Goal: Transaction & Acquisition: Subscribe to service/newsletter

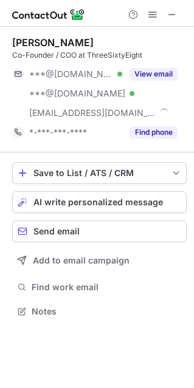
scroll to position [302, 194]
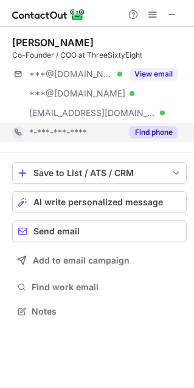
click at [63, 138] on div "*-***-***-****" at bounding box center [67, 132] width 110 height 19
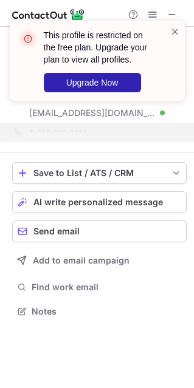
drag, startPoint x: 186, startPoint y: 22, endPoint x: 159, endPoint y: 35, distance: 30.4
click at [183, 25] on div "This profile is restricted on the free plan. Upgrade your plan to view all prof…" at bounding box center [97, 66] width 194 height 114
click at [160, 36] on div "This profile is restricted on the free plan. Upgrade your plan to view all prof…" at bounding box center [105, 60] width 123 height 63
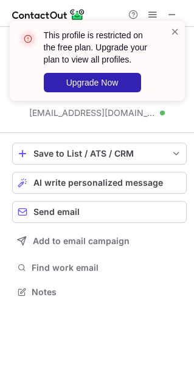
scroll to position [283, 194]
click at [179, 27] on span at bounding box center [175, 32] width 10 height 12
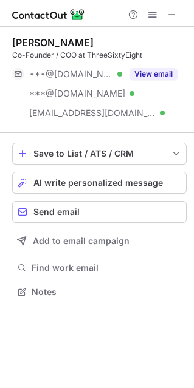
click at [102, 77] on button "Upgrade Now" at bounding box center [87, 77] width 97 height 19
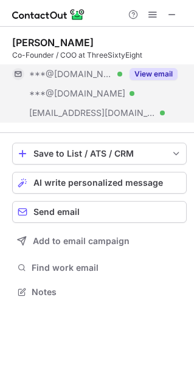
drag, startPoint x: 108, startPoint y: 123, endPoint x: 97, endPoint y: 116, distance: 12.8
click at [108, 122] on div "Nick Defelice Co-Founder / COO at ThreeSixtyEight ***@gmail.com Verified ***@ho…" at bounding box center [99, 80] width 174 height 106
click at [94, 112] on span "[EMAIL_ADDRESS][DOMAIN_NAME]" at bounding box center [92, 113] width 126 height 11
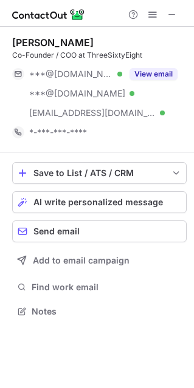
scroll to position [302, 194]
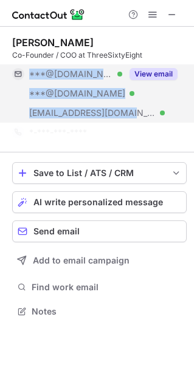
drag, startPoint x: 126, startPoint y: 119, endPoint x: 101, endPoint y: 111, distance: 25.7
click at [110, 115] on div "***@gmail.com Verified ***@hotmail.com Verified ***@threesixtyeight.com Verifie…" at bounding box center [99, 93] width 174 height 58
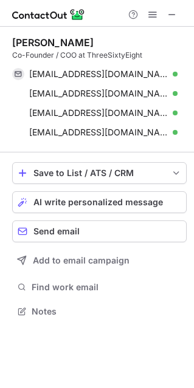
scroll to position [6, 6]
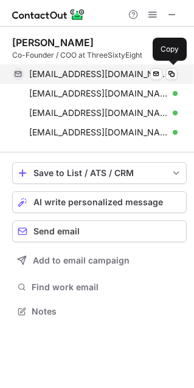
click at [108, 66] on div "nicholasdefelice@gmail.com Verified Send email Copy" at bounding box center [94, 73] width 165 height 19
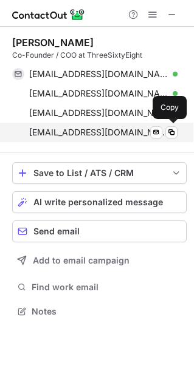
click at [83, 126] on div "nick.d@threesixtyeight.com Verified Send email Copy" at bounding box center [94, 132] width 165 height 19
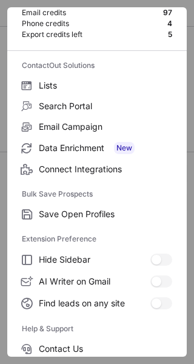
scroll to position [141, 0]
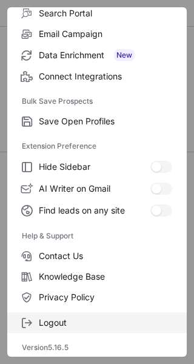
click at [129, 323] on span "Logout" at bounding box center [106, 323] width 134 height 11
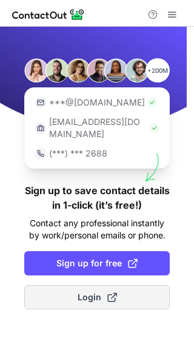
click at [117, 285] on button "Login" at bounding box center [97, 297] width 146 height 24
